Goal: Task Accomplishment & Management: Complete application form

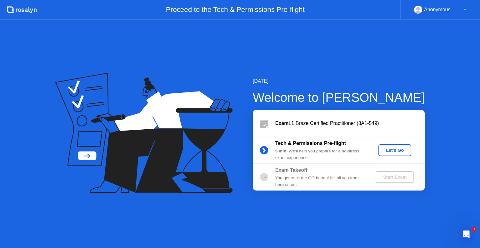
click at [397, 150] on div "Let's Go" at bounding box center [395, 150] width 28 height 5
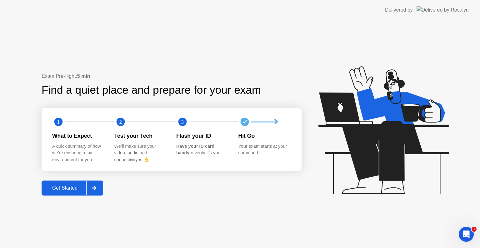
click at [70, 187] on div "Get Started" at bounding box center [64, 188] width 43 height 6
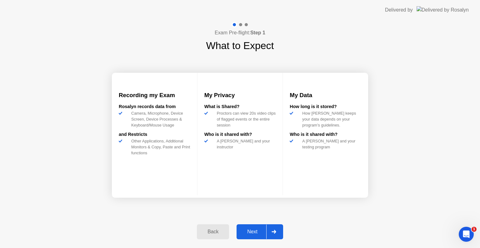
click at [256, 230] on div "Next" at bounding box center [252, 232] width 28 height 6
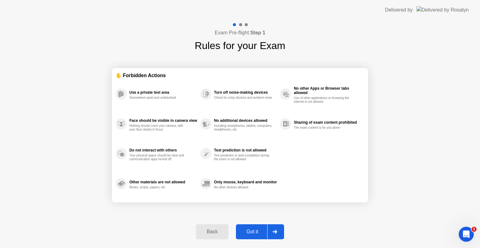
click at [256, 231] on div "Got it" at bounding box center [252, 232] width 29 height 6
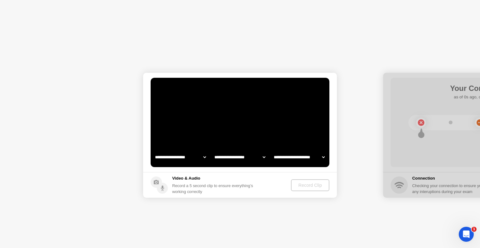
select select "**********"
select select "*******"
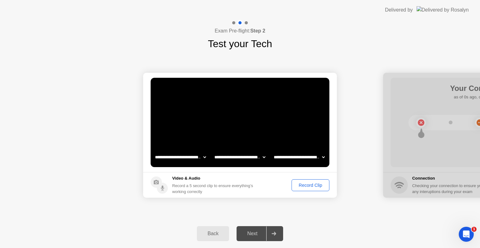
click at [314, 183] on div "Record Clip" at bounding box center [309, 185] width 33 height 5
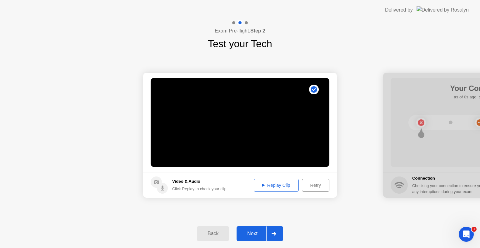
click at [287, 186] on div "Replay Clip" at bounding box center [276, 185] width 41 height 5
click at [276, 183] on div "Replay Clip" at bounding box center [276, 185] width 41 height 5
click at [262, 186] on icon at bounding box center [263, 185] width 2 height 3
drag, startPoint x: 264, startPoint y: 184, endPoint x: 265, endPoint y: 206, distance: 21.2
click at [265, 205] on div "**********" at bounding box center [240, 135] width 480 height 168
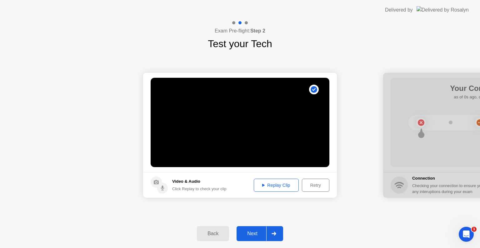
click at [251, 234] on div "Next" at bounding box center [252, 234] width 28 height 6
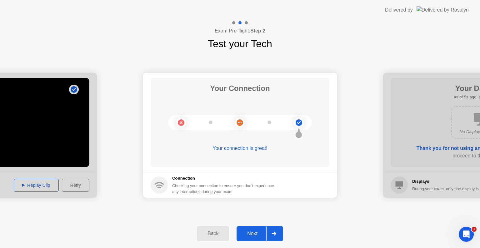
click at [254, 234] on div "Next" at bounding box center [252, 234] width 28 height 6
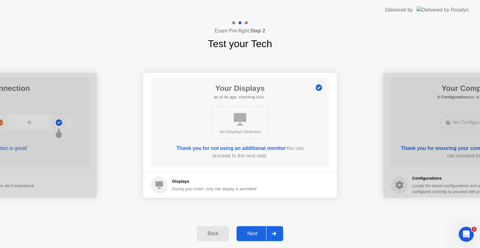
click at [251, 233] on div "Next" at bounding box center [252, 234] width 28 height 6
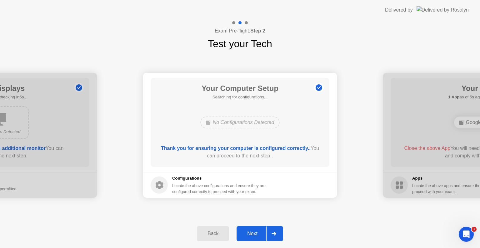
click at [251, 233] on div "Next" at bounding box center [252, 234] width 28 height 6
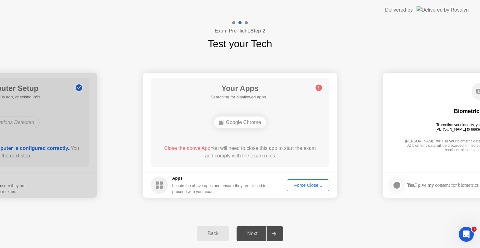
click at [212, 235] on div "Back" at bounding box center [213, 234] width 28 height 6
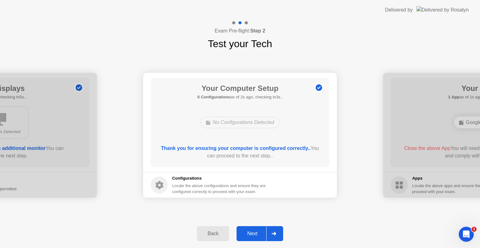
click at [216, 234] on div "Back" at bounding box center [213, 234] width 28 height 6
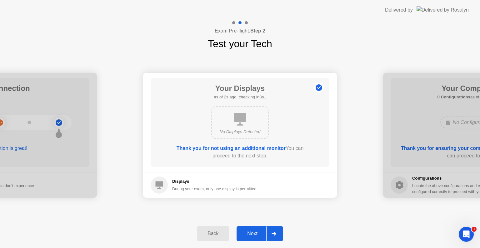
click at [250, 231] on div "Next" at bounding box center [252, 234] width 28 height 6
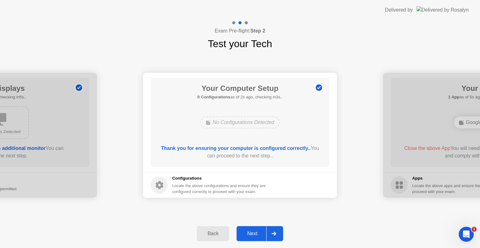
click at [251, 234] on div "Next" at bounding box center [252, 234] width 28 height 6
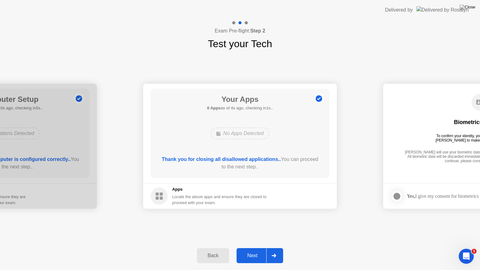
click at [251, 248] on div "Next" at bounding box center [252, 256] width 28 height 6
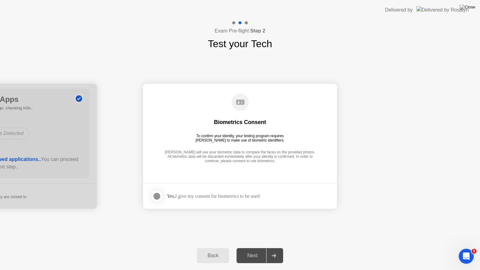
click at [159, 196] on div at bounding box center [156, 195] width 7 height 7
click at [252, 248] on div "Next" at bounding box center [252, 256] width 28 height 6
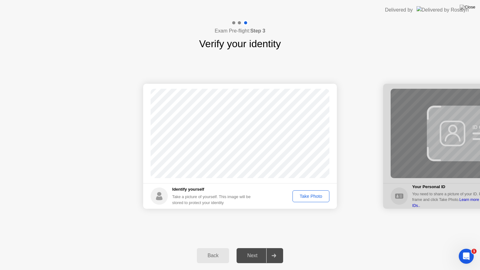
click at [312, 196] on div "Take Photo" at bounding box center [310, 196] width 32 height 5
click at [254, 248] on div "Next" at bounding box center [252, 256] width 28 height 6
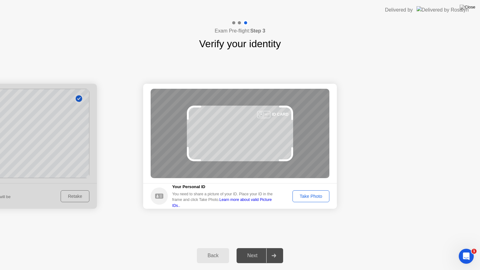
click at [310, 195] on div "Take Photo" at bounding box center [310, 196] width 32 height 5
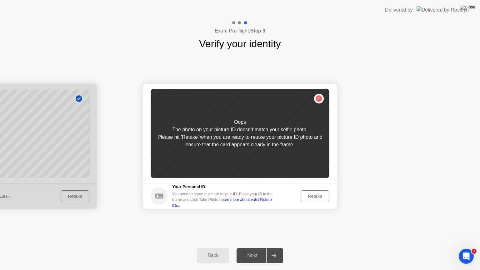
click at [70, 196] on div at bounding box center [0, 146] width 194 height 125
click at [313, 195] on div "Retake" at bounding box center [315, 196] width 24 height 5
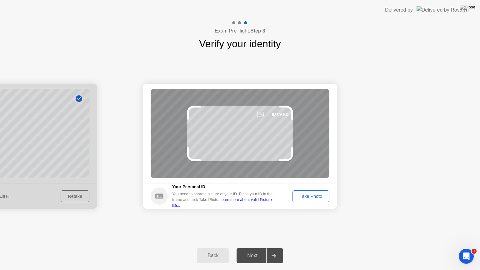
click at [72, 196] on div at bounding box center [0, 146] width 194 height 125
click at [74, 195] on div at bounding box center [0, 146] width 194 height 125
click at [75, 195] on div at bounding box center [0, 146] width 194 height 125
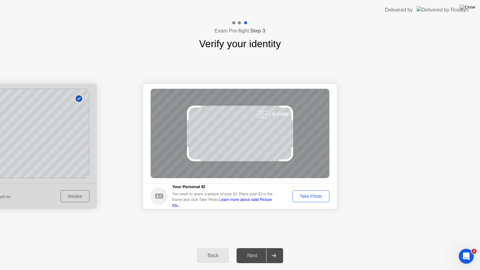
click at [309, 195] on div "Take Photo" at bounding box center [310, 196] width 32 height 5
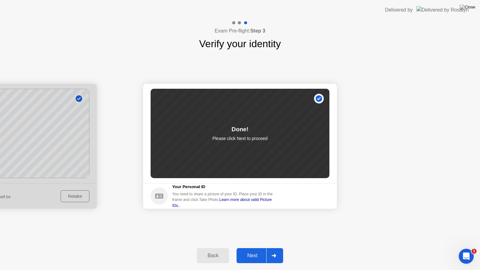
click at [255, 248] on div "Next" at bounding box center [252, 256] width 28 height 6
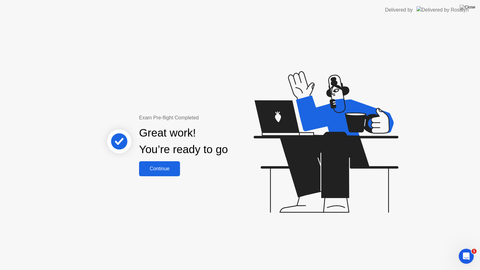
click at [164, 169] on div "Continue" at bounding box center [159, 169] width 37 height 6
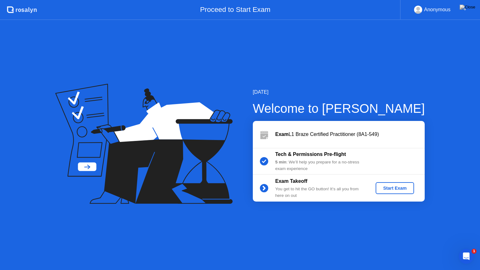
click at [391, 187] on div "Start Exam" at bounding box center [394, 187] width 33 height 5
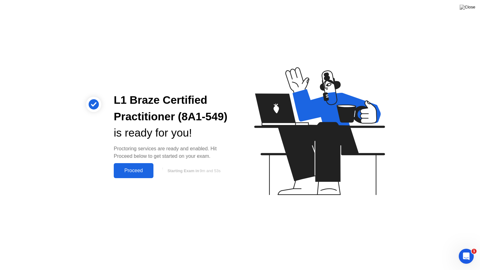
click at [130, 168] on div "Proceed" at bounding box center [134, 171] width 36 height 6
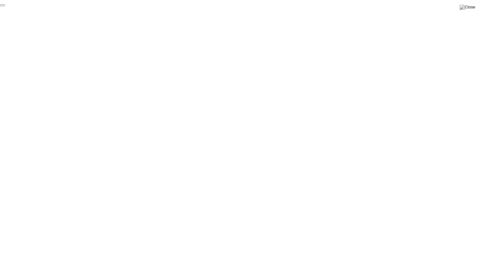
click div "End Proctoring Session"
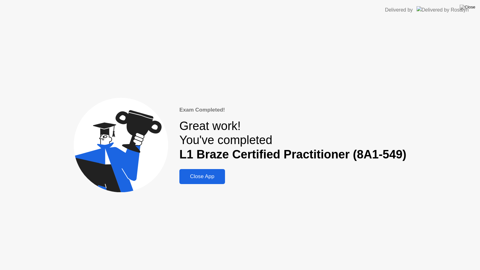
click at [210, 178] on div "Close App" at bounding box center [202, 176] width 42 height 6
